Goal: Task Accomplishment & Management: Manage account settings

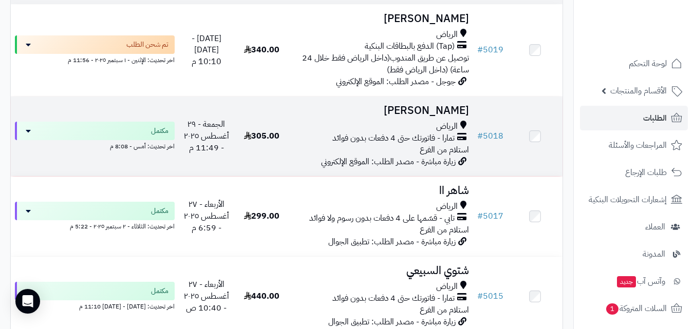
scroll to position [257, 0]
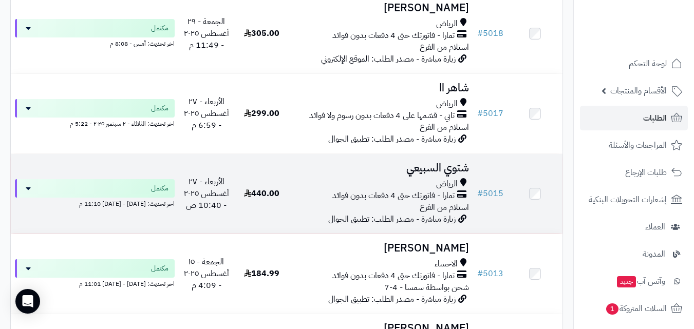
click at [467, 172] on h3 "شتوي السبيعي" at bounding box center [381, 168] width 176 height 12
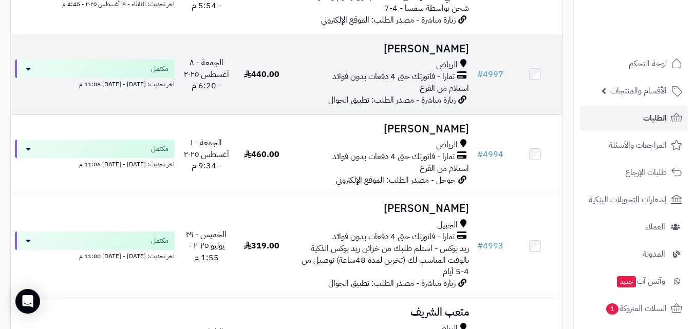
scroll to position [668, 0]
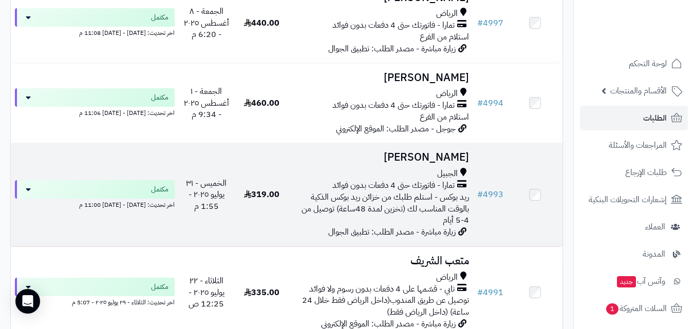
click at [425, 163] on h3 "[PERSON_NAME]" at bounding box center [381, 158] width 176 height 12
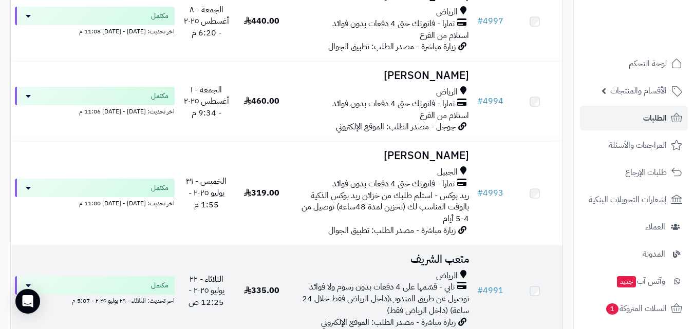
scroll to position [668, 0]
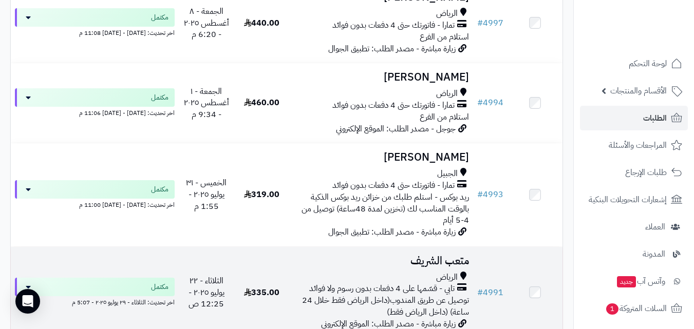
click at [437, 267] on h3 "متعب الشريف" at bounding box center [381, 261] width 176 height 12
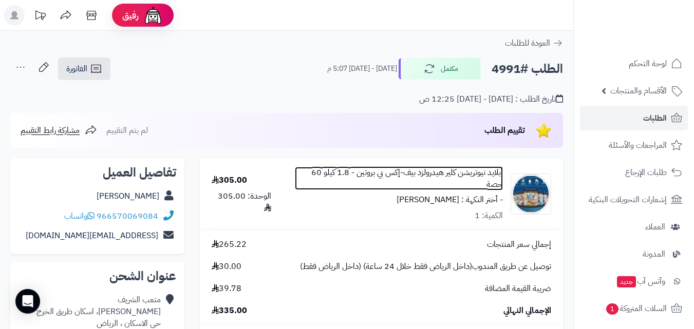
click at [470, 176] on link "أبلايد نيوتريشن كلير هيدرولزد بيف-إكس بي بروتين - 1.8 كيلو 60 حصة" at bounding box center [399, 179] width 208 height 24
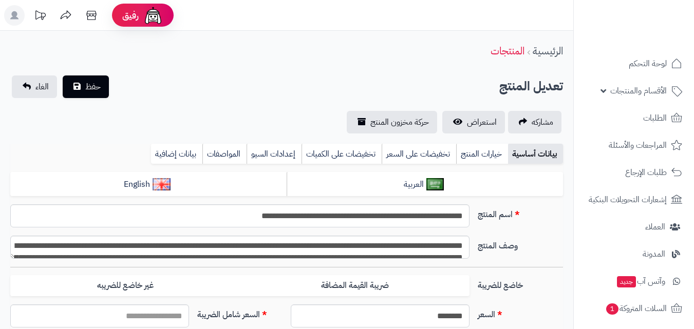
type input "**"
type input "**********"
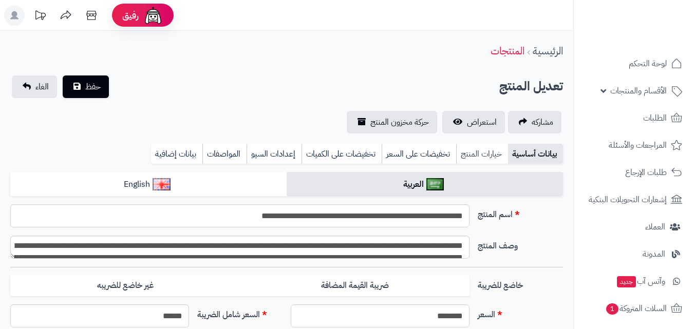
click at [475, 154] on link "خيارات المنتج" at bounding box center [482, 154] width 52 height 21
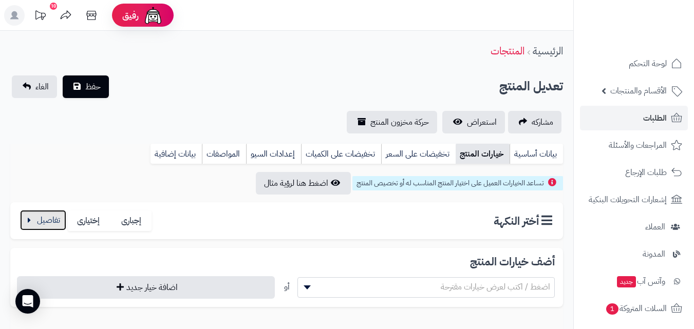
click at [55, 219] on button "button" at bounding box center [43, 220] width 46 height 21
